Goal: Check status: Check status

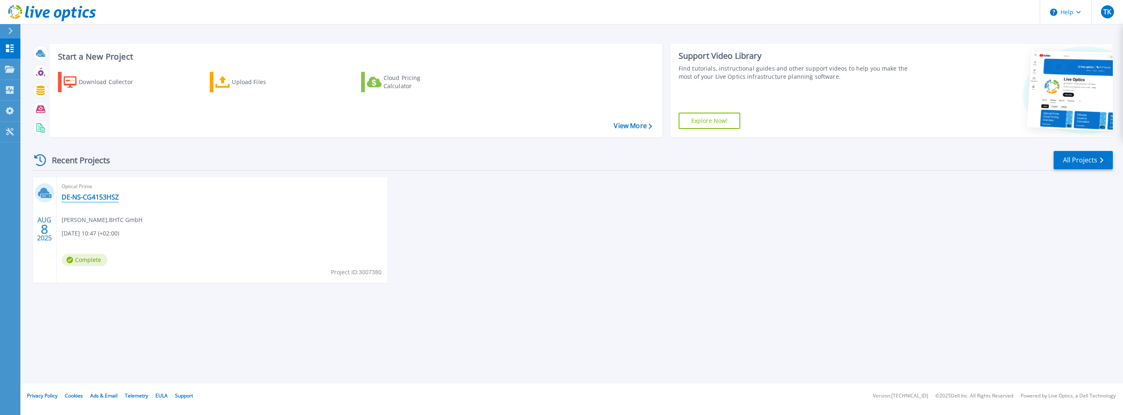
click at [96, 197] on link "DE-NS-CG4153HSZ" at bounding box center [90, 197] width 57 height 8
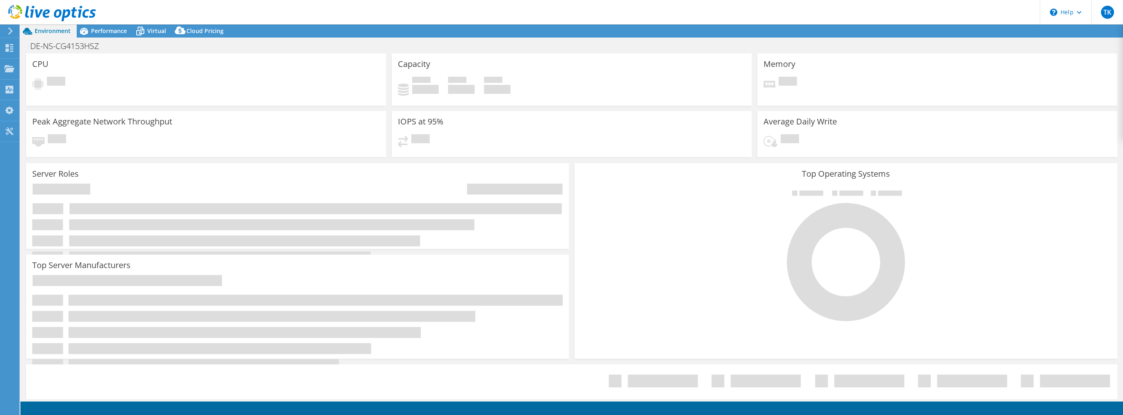
select select "USD"
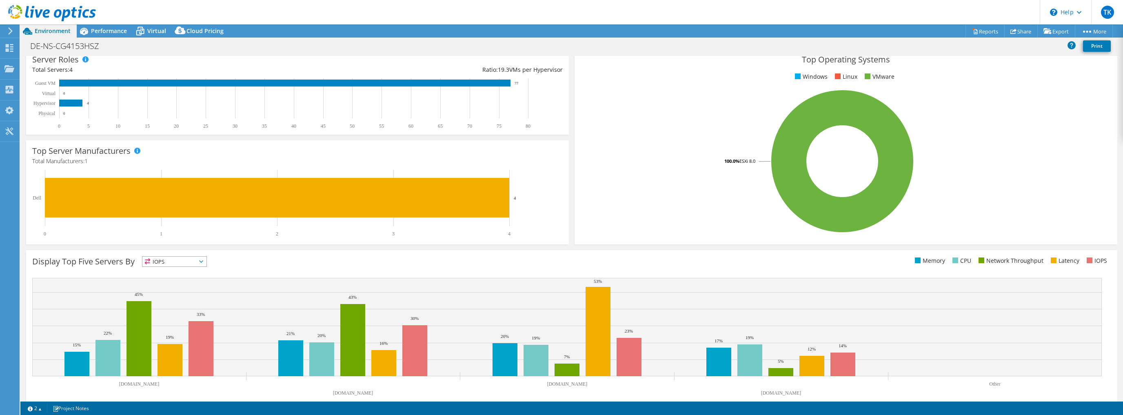
scroll to position [129, 0]
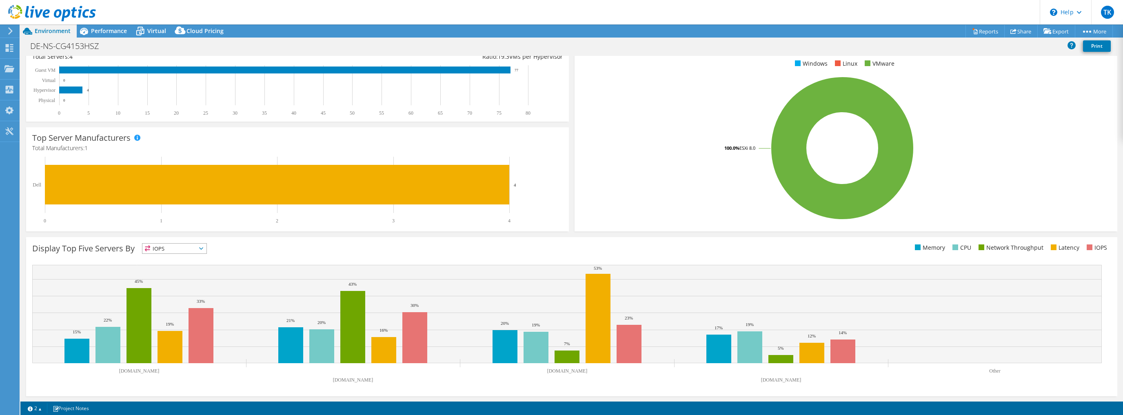
click at [192, 250] on span "IOPS" at bounding box center [174, 249] width 64 height 10
click at [331, 243] on div "Display Top Five Servers By IOPS IOPS" at bounding box center [301, 249] width 539 height 13
click at [206, 250] on span "IOPS" at bounding box center [174, 249] width 64 height 10
click at [176, 269] on li "Memory" at bounding box center [174, 270] width 64 height 11
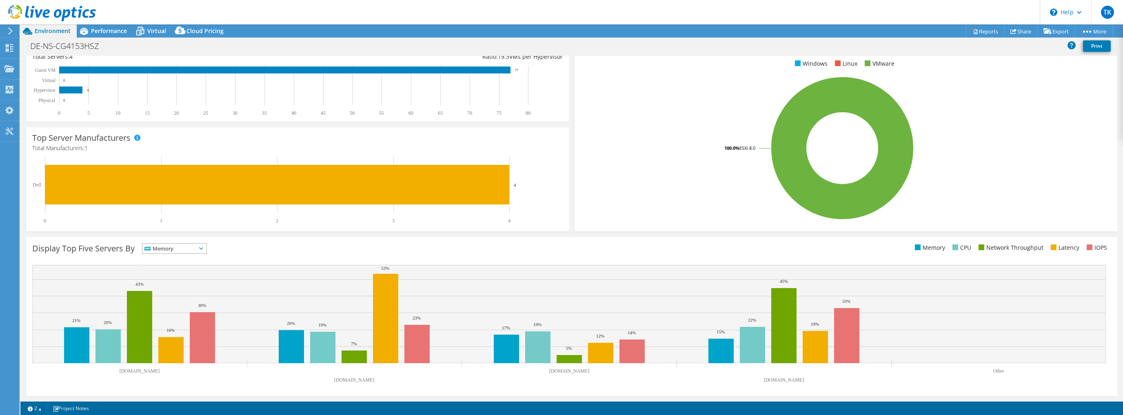
click at [203, 248] on icon at bounding box center [201, 248] width 4 height 2
click at [177, 284] on li "CPU" at bounding box center [174, 281] width 64 height 11
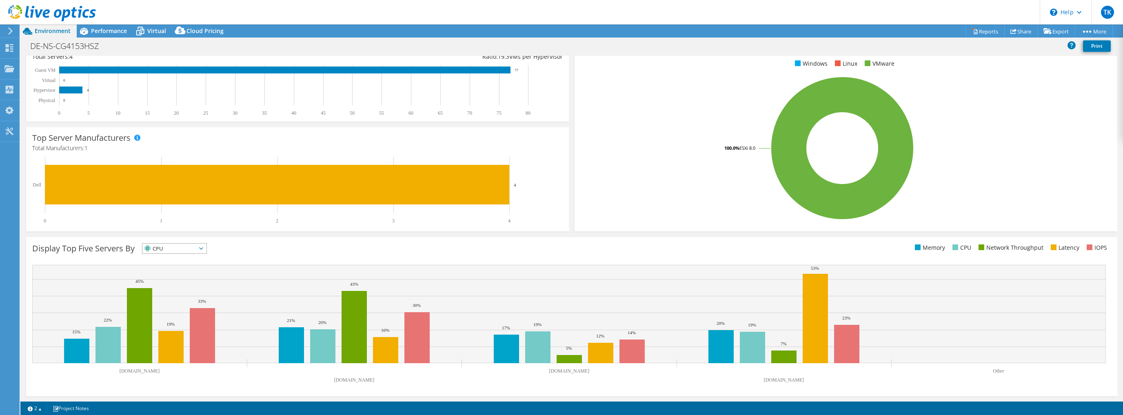
click at [195, 250] on span "CPU" at bounding box center [169, 249] width 54 height 10
click at [181, 260] on li "IOPS" at bounding box center [174, 258] width 64 height 11
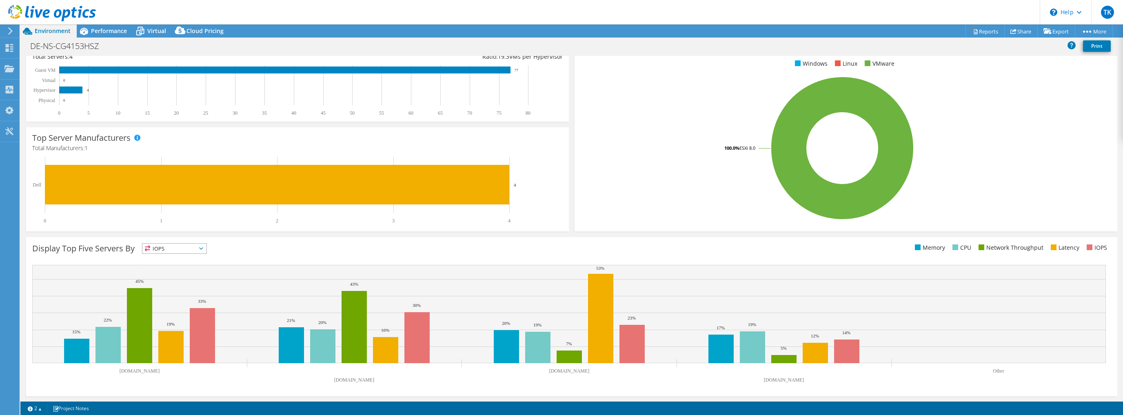
click at [196, 250] on span "IOPS" at bounding box center [169, 249] width 54 height 10
click at [181, 290] on li "Network Throughput" at bounding box center [174, 293] width 64 height 11
click at [276, 250] on div "Display Top Five Servers By Network Throughput IOPS" at bounding box center [301, 249] width 539 height 13
click at [214, 251] on span "Network Throughput" at bounding box center [178, 249] width 72 height 10
click at [194, 257] on li "IOPS" at bounding box center [183, 258] width 82 height 11
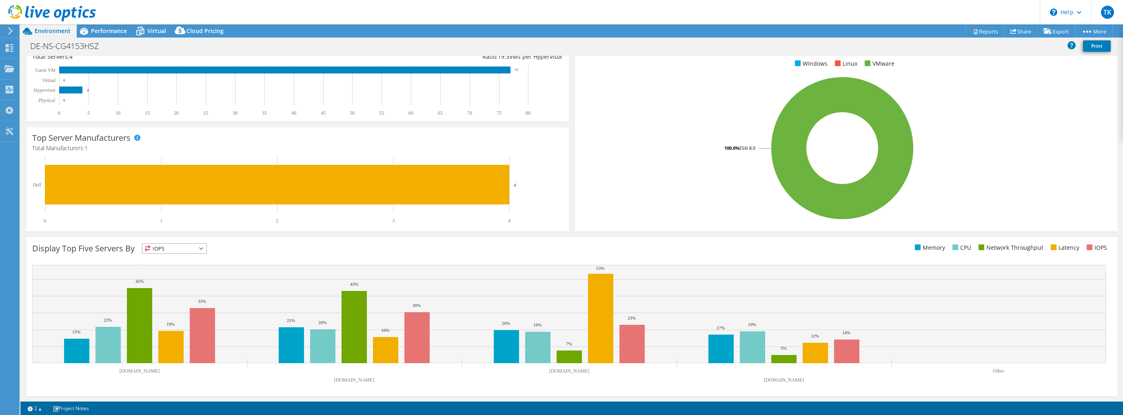
click at [190, 245] on span "IOPS" at bounding box center [169, 249] width 54 height 10
click at [173, 267] on li "Memory" at bounding box center [174, 270] width 64 height 11
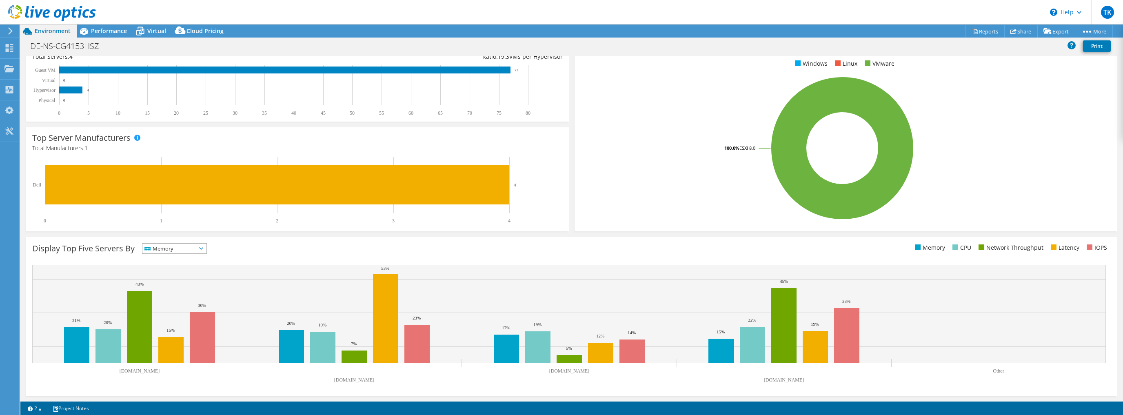
click at [195, 245] on span "Memory" at bounding box center [169, 249] width 54 height 10
click at [176, 293] on li "Network Throughput" at bounding box center [174, 293] width 64 height 11
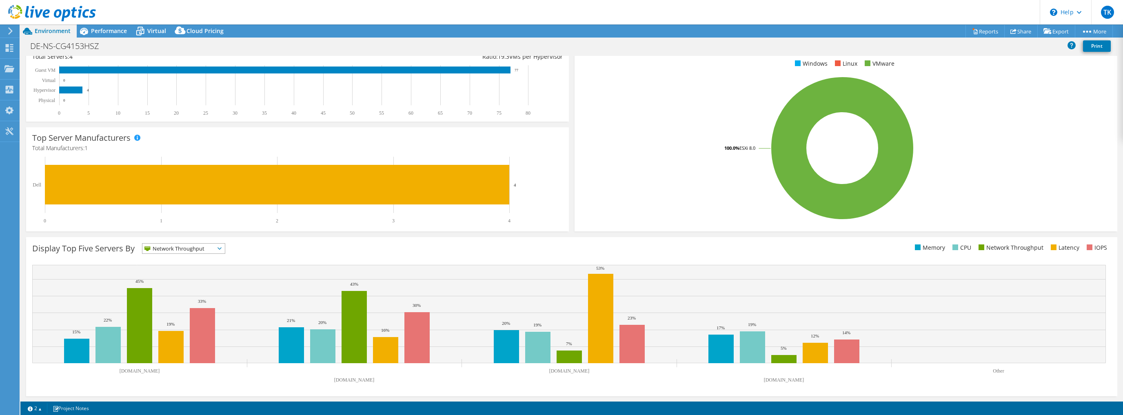
click at [201, 244] on span "Network Throughput" at bounding box center [178, 249] width 72 height 10
click at [190, 258] on li "IOPS" at bounding box center [183, 258] width 82 height 11
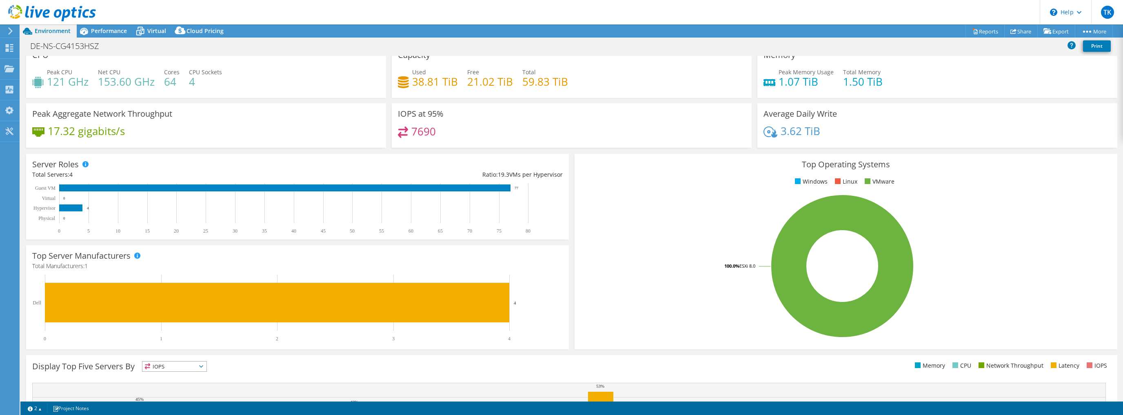
scroll to position [0, 0]
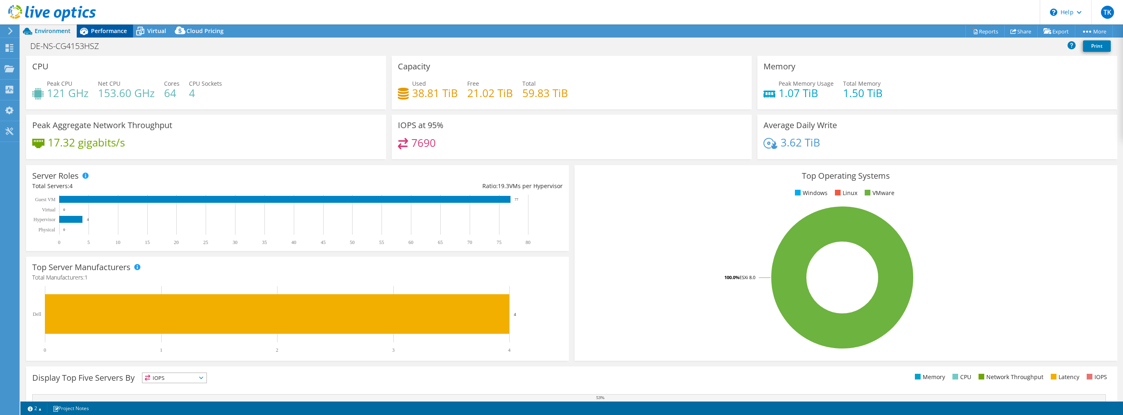
click at [102, 27] on span "Performance" at bounding box center [109, 31] width 36 height 8
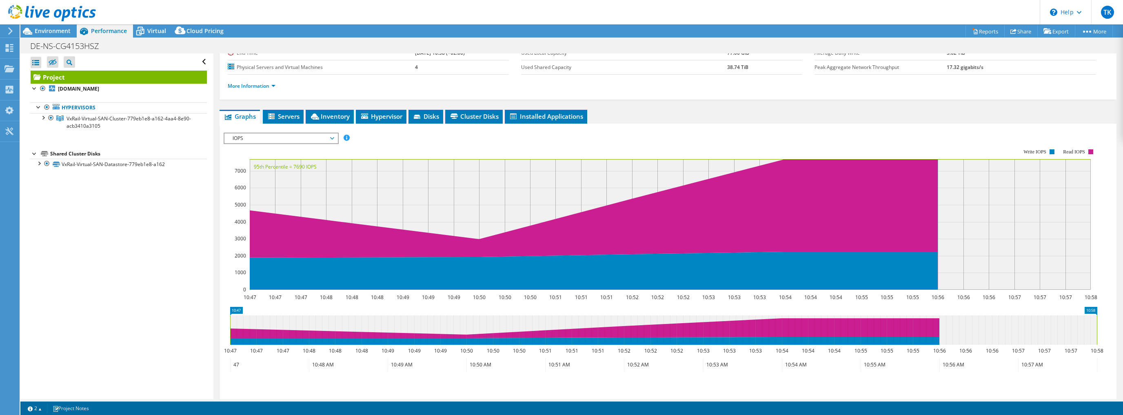
scroll to position [131, 0]
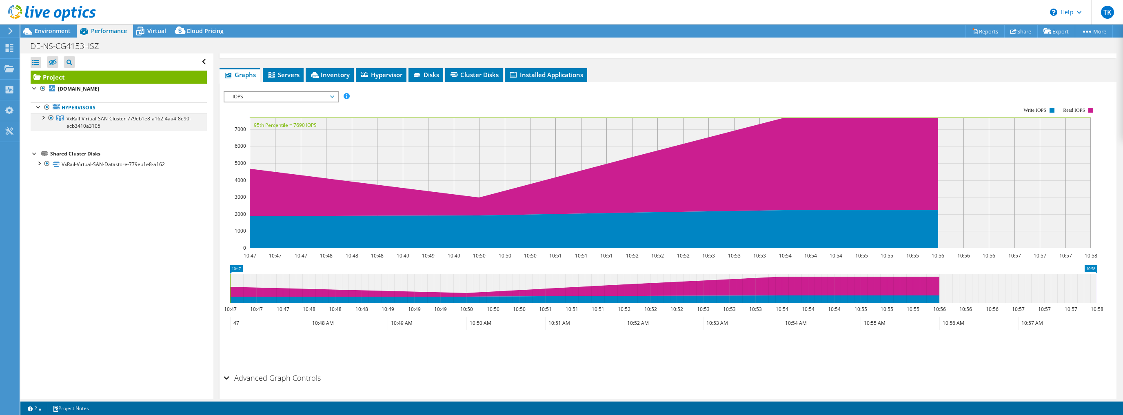
click at [45, 118] on div at bounding box center [43, 117] width 8 height 8
click at [47, 136] on div at bounding box center [47, 135] width 8 height 8
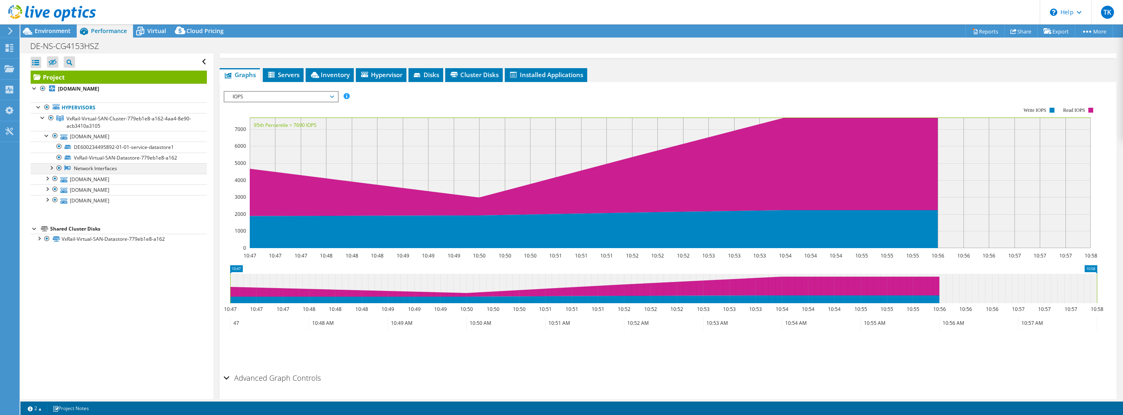
click at [51, 166] on div at bounding box center [51, 167] width 8 height 8
click at [47, 136] on div at bounding box center [47, 135] width 8 height 8
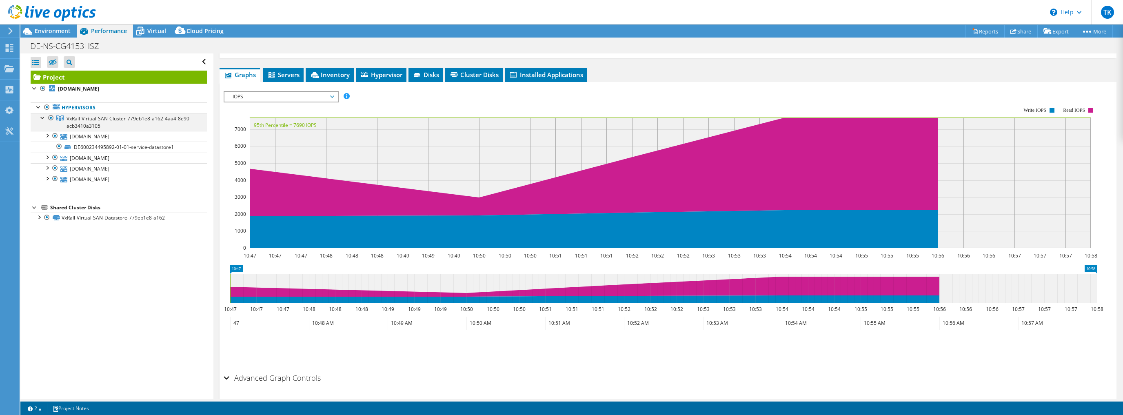
click at [42, 118] on div at bounding box center [43, 117] width 8 height 8
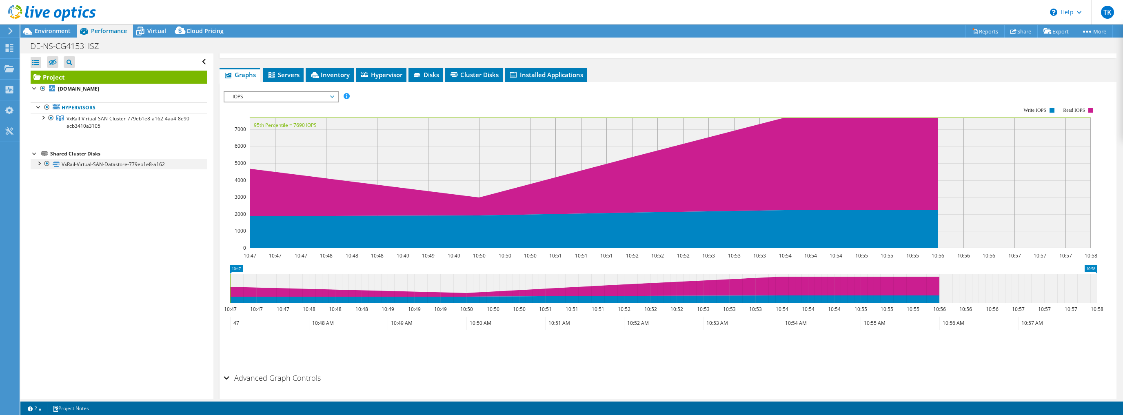
click at [42, 166] on div at bounding box center [39, 163] width 8 height 8
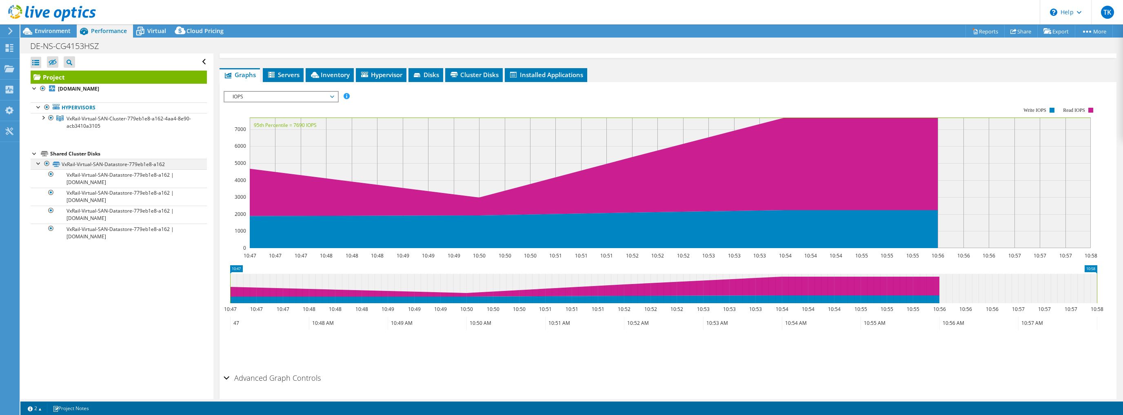
click at [42, 166] on div at bounding box center [39, 163] width 8 height 8
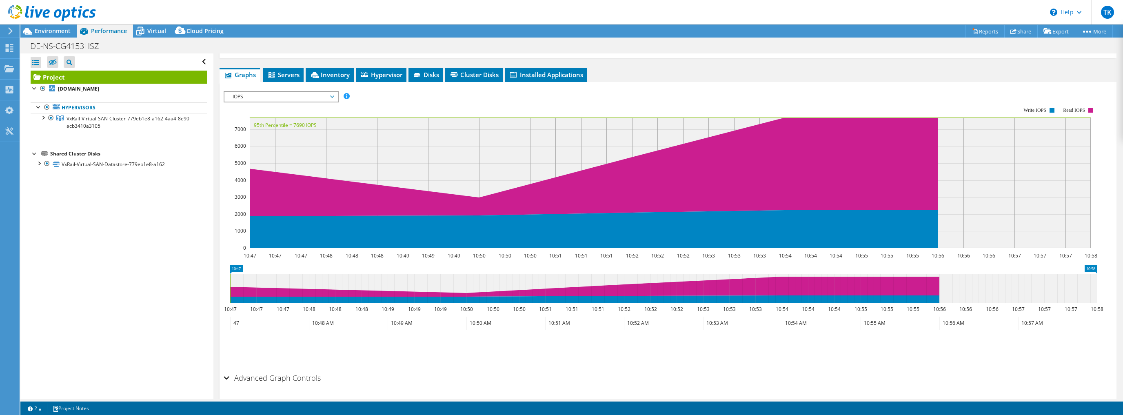
click at [120, 284] on div "Open All Close All Hide Excluded Nodes Project Tree Filter" at bounding box center [116, 225] width 193 height 345
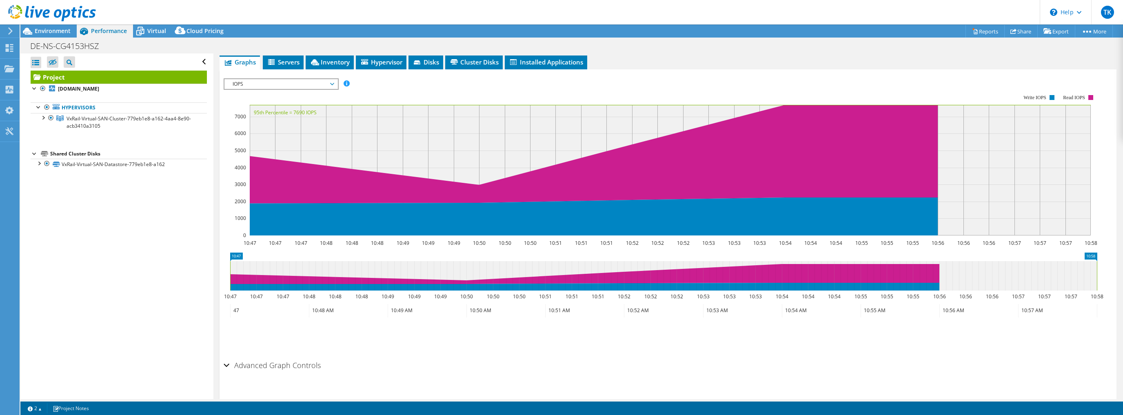
scroll to position [155, 0]
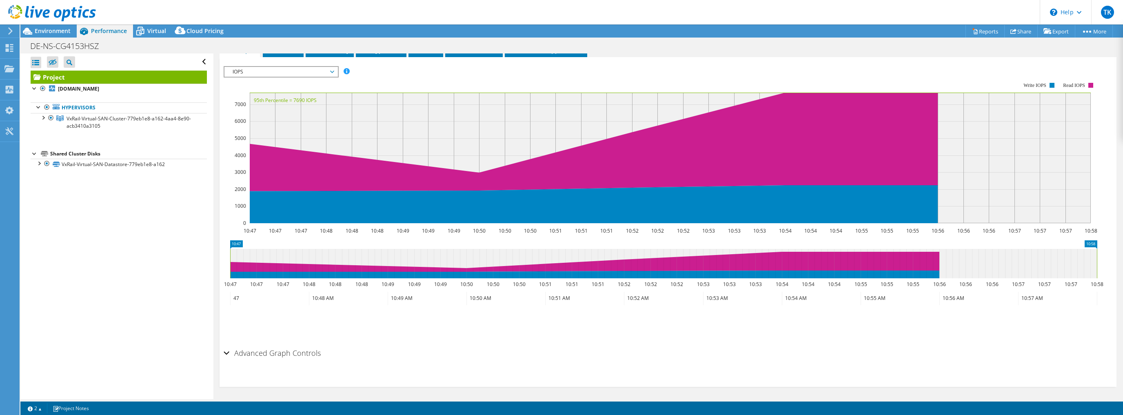
click at [275, 348] on h2 "Advanced Graph Controls" at bounding box center [272, 353] width 97 height 16
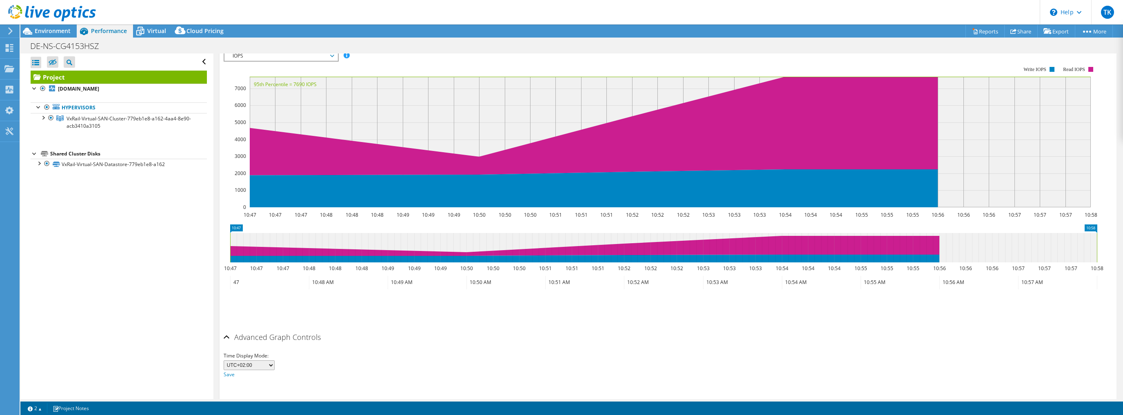
scroll to position [188, 0]
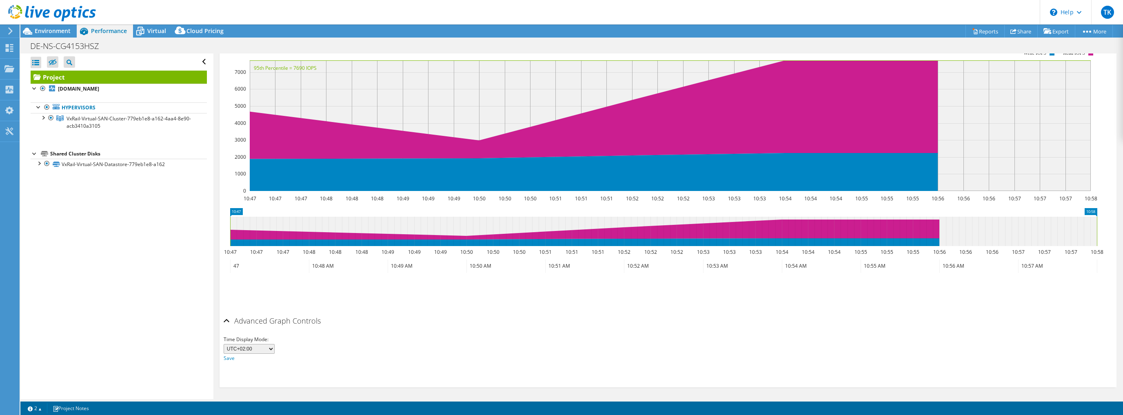
click at [287, 321] on h2 "Advanced Graph Controls" at bounding box center [272, 320] width 97 height 16
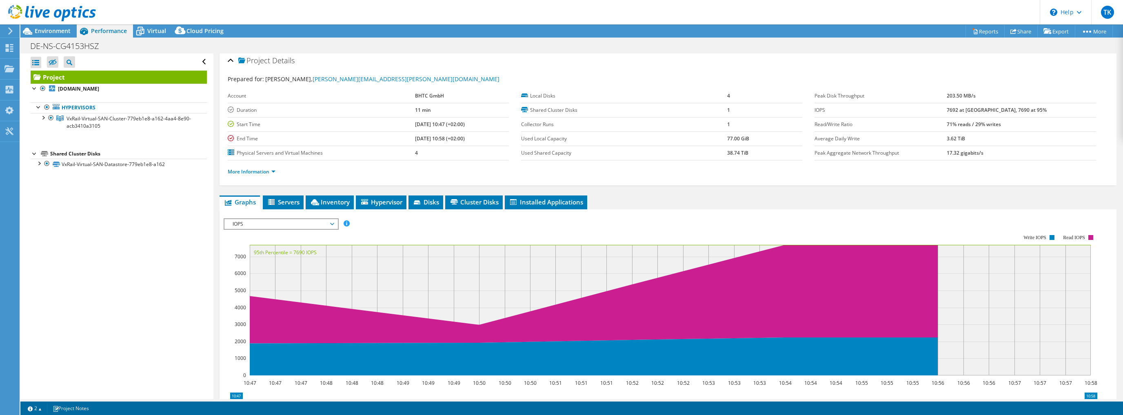
scroll to position [0, 0]
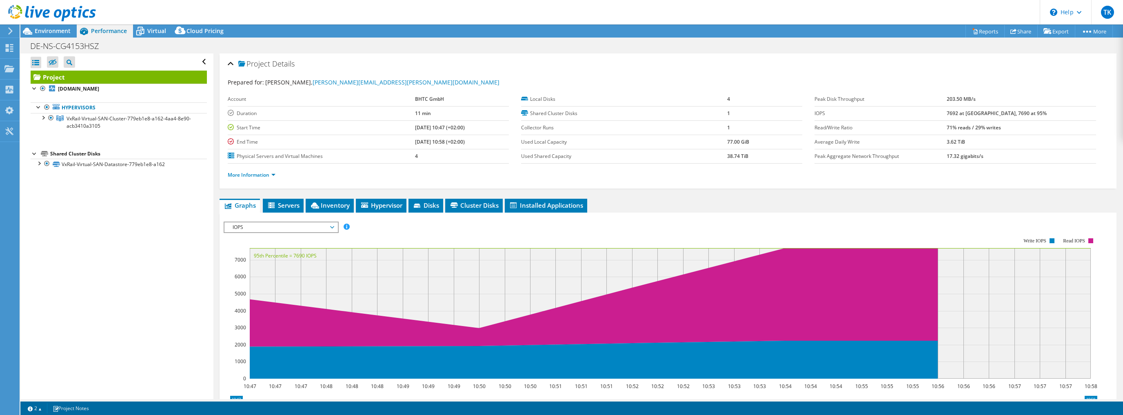
click at [150, 38] on div "DE-NS-CG4153HSZ Print" at bounding box center [571, 45] width 1102 height 15
click at [142, 30] on icon at bounding box center [140, 32] width 8 height 7
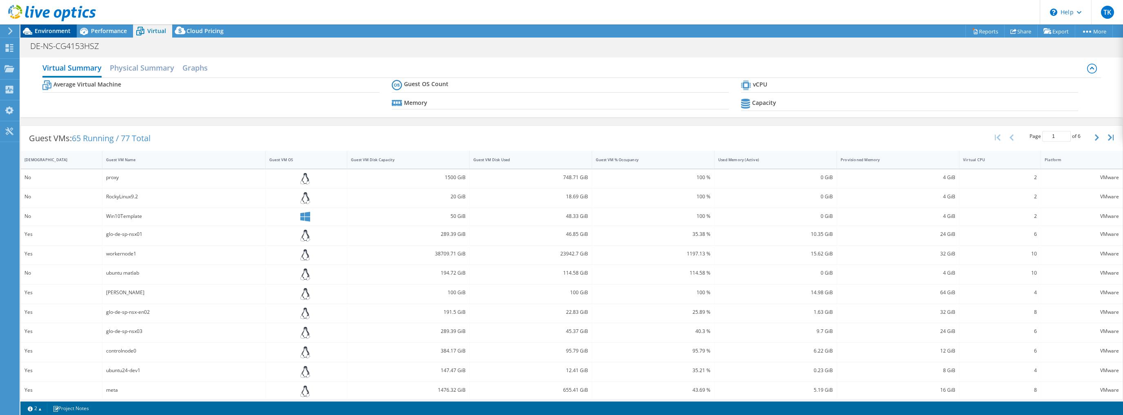
click at [58, 34] on span "Environment" at bounding box center [53, 31] width 36 height 8
